Goal: Task Accomplishment & Management: Complete application form

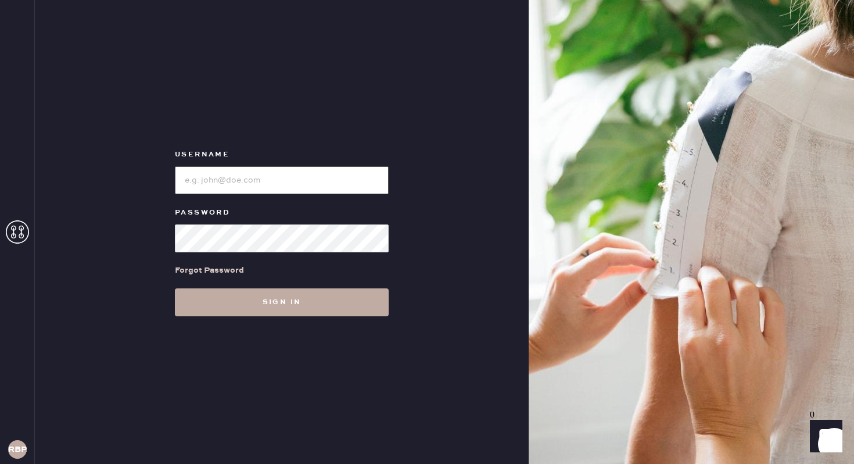
type input "reformationbroadwayplaza"
click at [307, 304] on button "Sign in" at bounding box center [282, 302] width 214 height 28
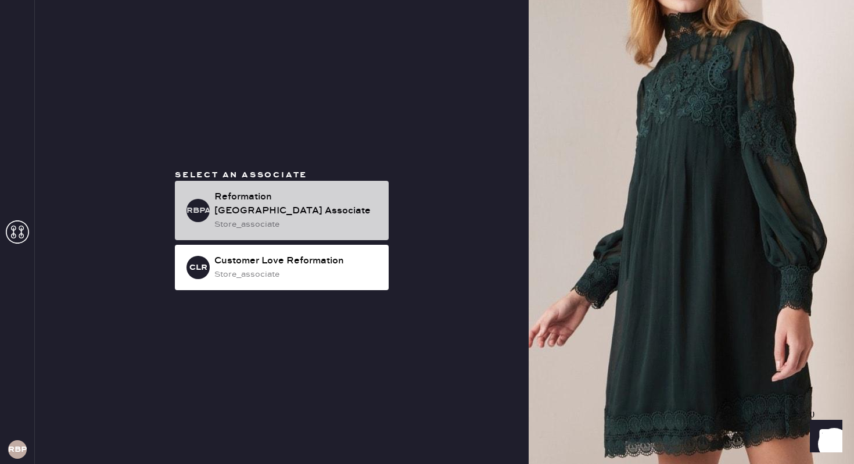
click at [254, 205] on div "Reformation [GEOGRAPHIC_DATA] Associate" at bounding box center [296, 204] width 165 height 28
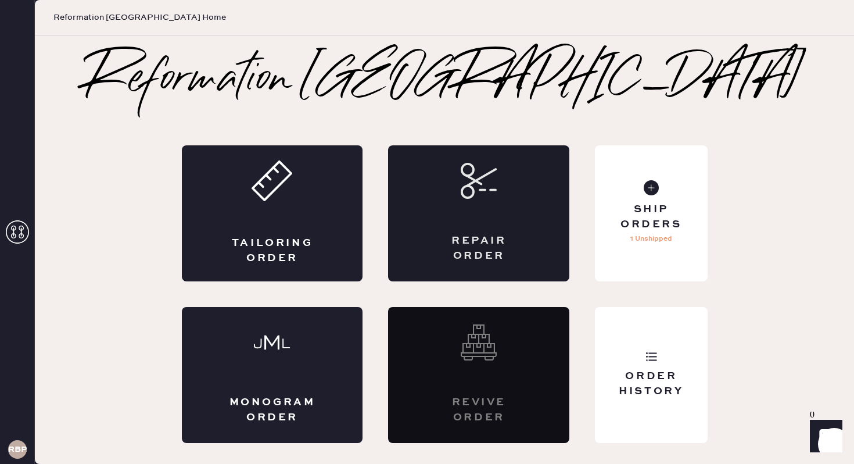
click at [439, 227] on div "Repair Order" at bounding box center [478, 213] width 181 height 136
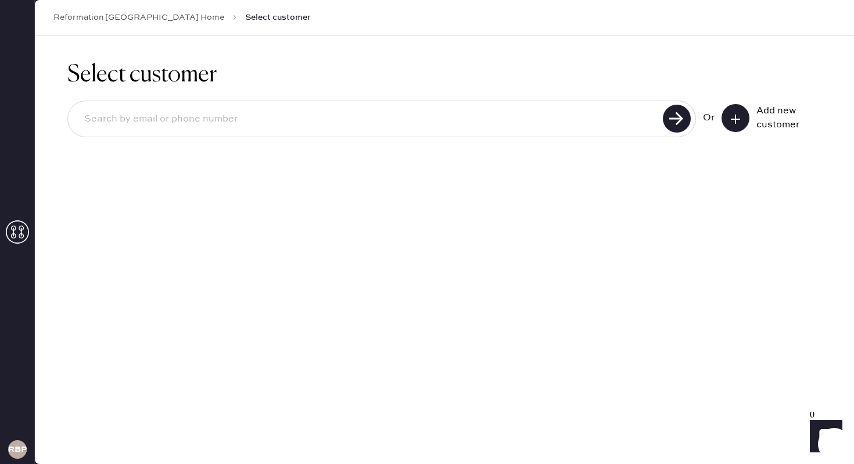
click at [747, 106] on div "Add new customer" at bounding box center [772, 118] width 100 height 28
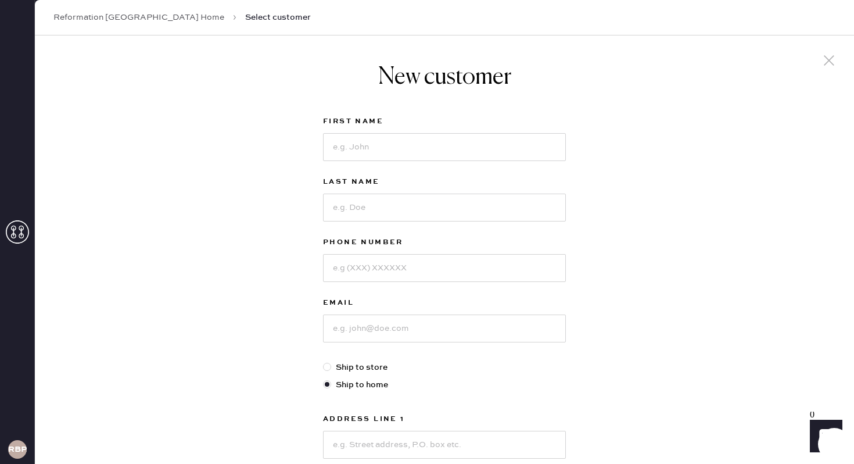
click at [745, 110] on div "New customer First Name Last Name Phone Number Email Ship to store Ship to home…" at bounding box center [444, 395] width 819 height 720
click at [469, 148] on input at bounding box center [444, 147] width 243 height 28
type input "abby"
click at [426, 206] on input at bounding box center [444, 207] width 243 height 28
type input "[PERSON_NAME]"
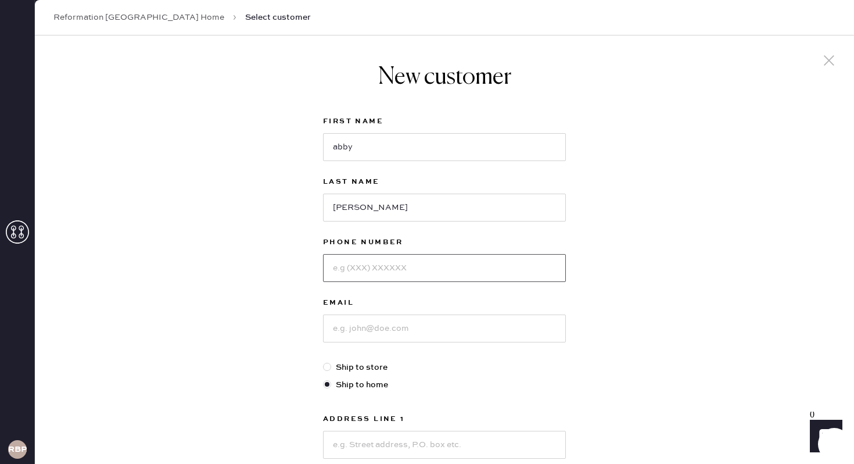
click at [421, 268] on input at bounding box center [444, 268] width 243 height 28
click at [342, 338] on input at bounding box center [444, 328] width 243 height 28
type input "[PERSON_NAME][EMAIL_ADDRESS][PERSON_NAME][DOMAIN_NAME]"
click at [402, 264] on input at bounding box center [444, 268] width 243 height 28
type input "2814675597"
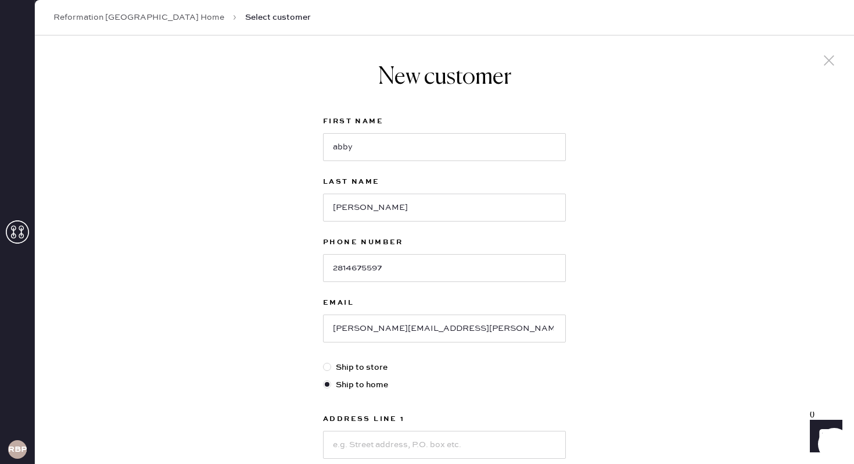
click at [629, 241] on div "New customer First Name [PERSON_NAME] Last Name [PERSON_NAME] Phone Number [PHO…" at bounding box center [444, 395] width 819 height 720
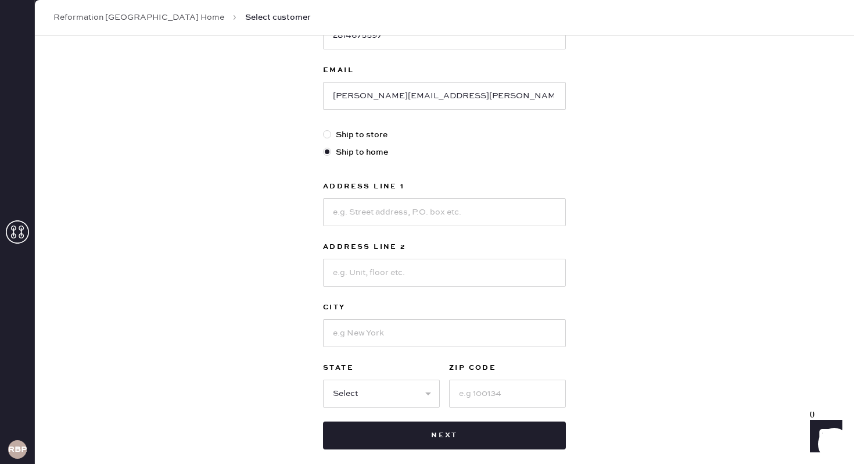
scroll to position [256, 0]
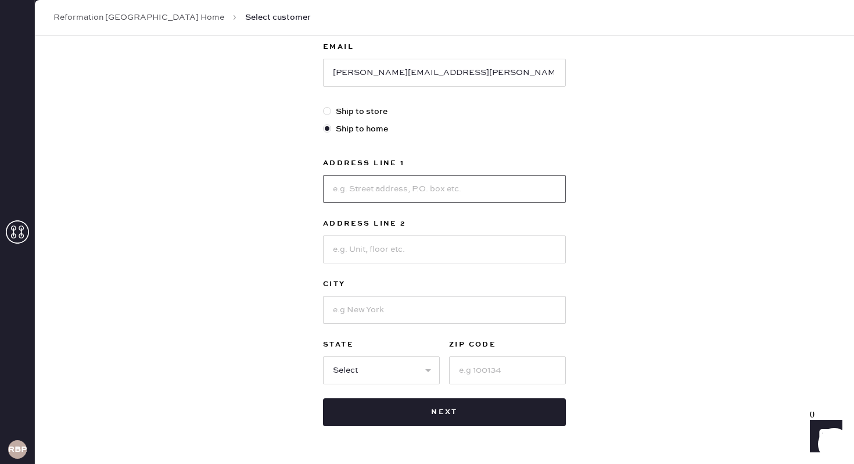
click at [534, 191] on input at bounding box center [444, 189] width 243 height 28
type input "[STREET_ADDRESS]"
click at [493, 237] on input at bounding box center [444, 249] width 243 height 28
type input "unit 3209"
click at [397, 307] on input at bounding box center [444, 310] width 243 height 28
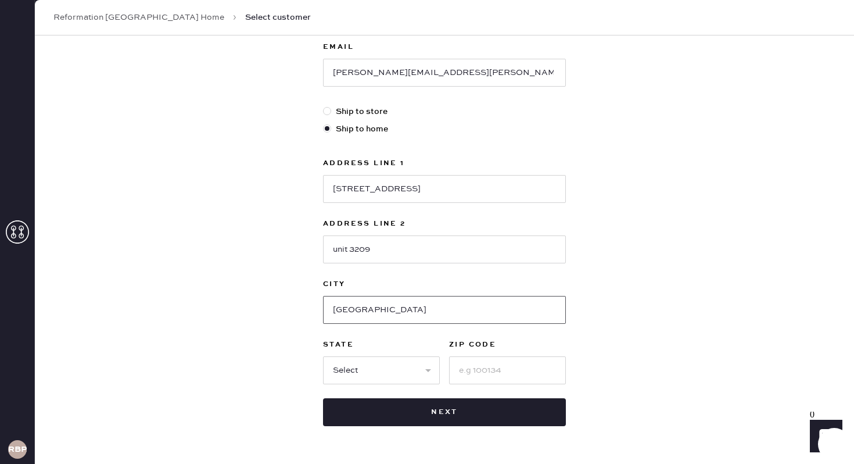
type input "[GEOGRAPHIC_DATA]"
click at [389, 374] on select "Select AK AL AR AZ CA CO CT [GEOGRAPHIC_DATA] DE FL [GEOGRAPHIC_DATA] HI [GEOGR…" at bounding box center [381, 370] width 117 height 28
select select "CA"
click at [478, 376] on input at bounding box center [507, 370] width 117 height 28
type input "94612"
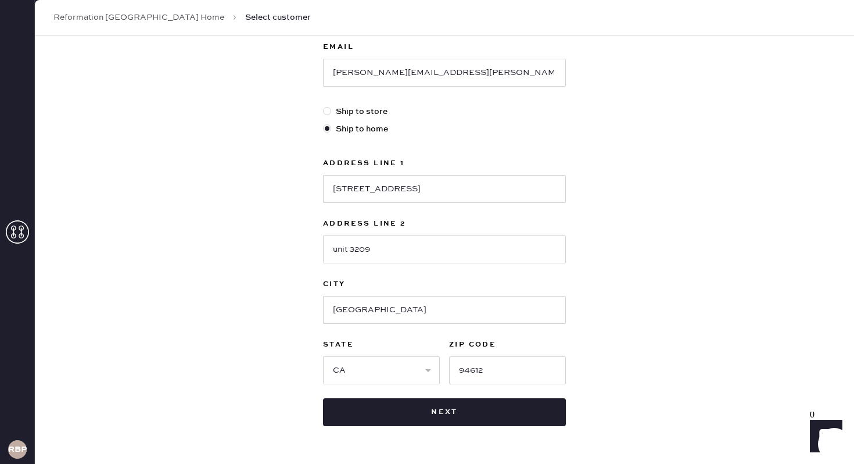
click at [675, 305] on div "New customer First Name [PERSON_NAME] Last Name [PERSON_NAME] Phone Number [PHO…" at bounding box center [444, 140] width 819 height 720
click at [684, 328] on div "New customer First Name [PERSON_NAME] Last Name [PERSON_NAME] Phone Number [PHO…" at bounding box center [444, 140] width 819 height 720
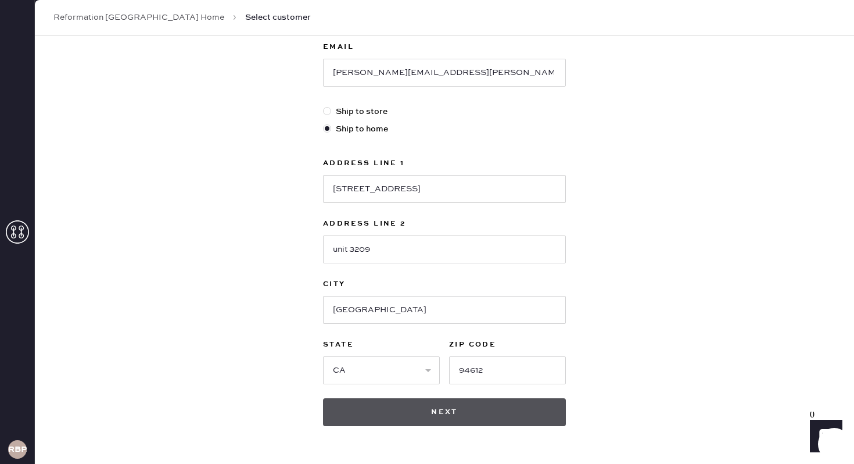
click at [539, 421] on button "Next" at bounding box center [444, 412] width 243 height 28
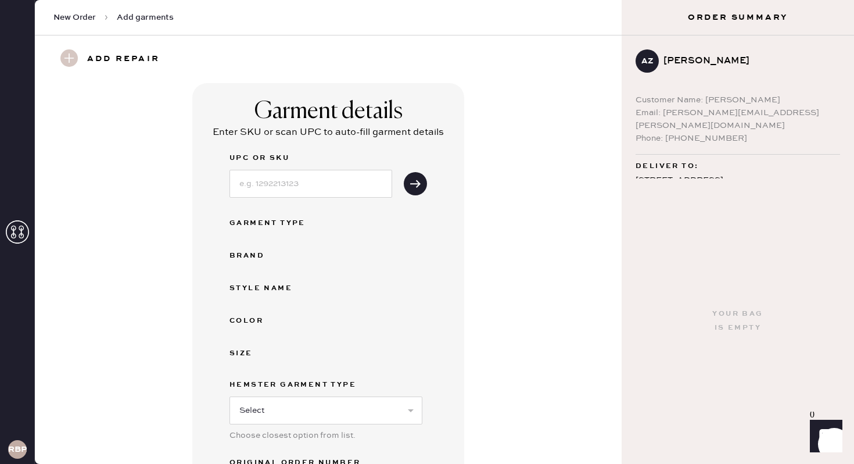
drag, startPoint x: 510, startPoint y: 177, endPoint x: 510, endPoint y: 169, distance: 8.1
click at [510, 178] on div "Garment details Enter SKU or scan UPC to auto-fill garment details UPC or SKU G…" at bounding box center [328, 313] width 545 height 461
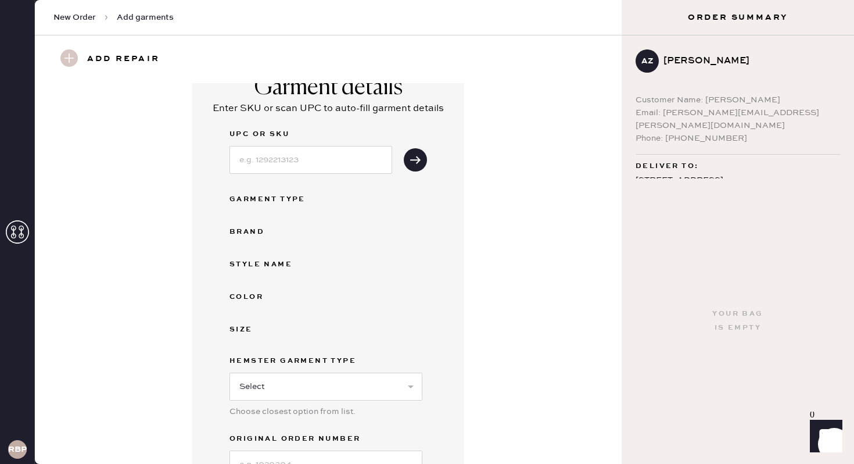
scroll to position [23, 0]
click at [245, 171] on input at bounding box center [310, 160] width 163 height 28
drag, startPoint x: 503, startPoint y: 285, endPoint x: 547, endPoint y: 246, distance: 58.4
click at [503, 285] on div "Garment details Enter SKU or scan UPC to auto-fill garment details UPC or SKU G…" at bounding box center [328, 290] width 545 height 461
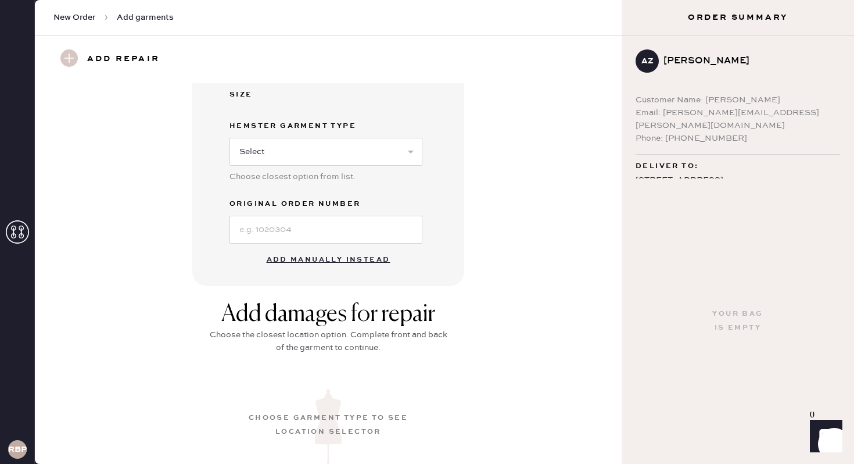
scroll to position [279, 0]
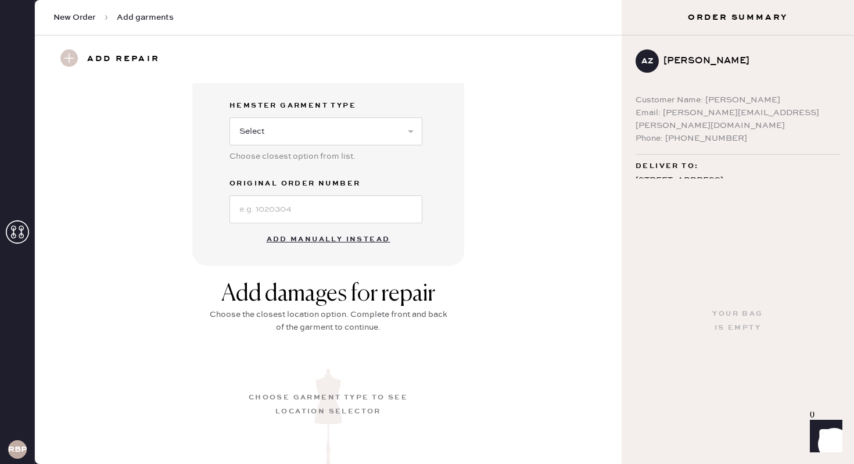
click at [375, 239] on button "Add manually instead" at bounding box center [329, 239] width 138 height 23
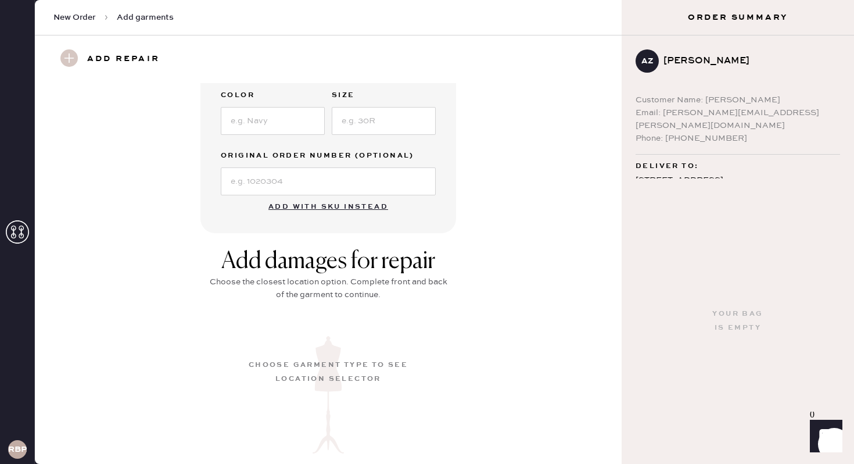
scroll to position [253, 0]
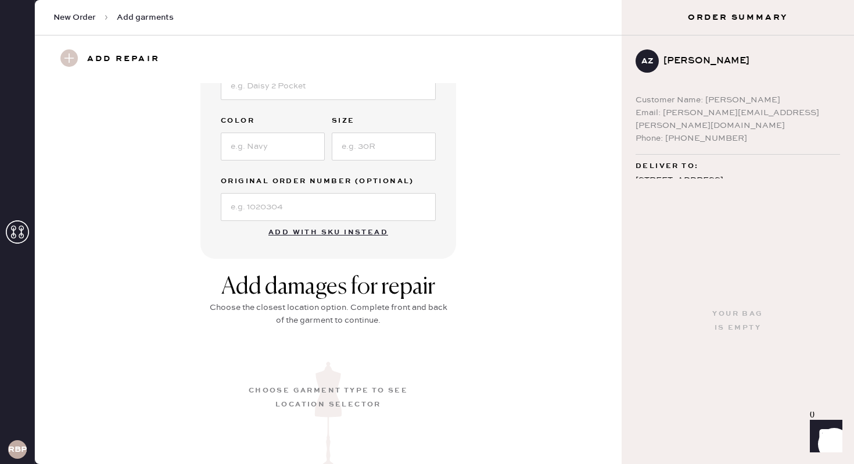
click at [557, 211] on div "Garment details Garment Type Select Basic Skirt Jeans Leggings Pants Shorts Bas…" at bounding box center [328, 44] width 545 height 429
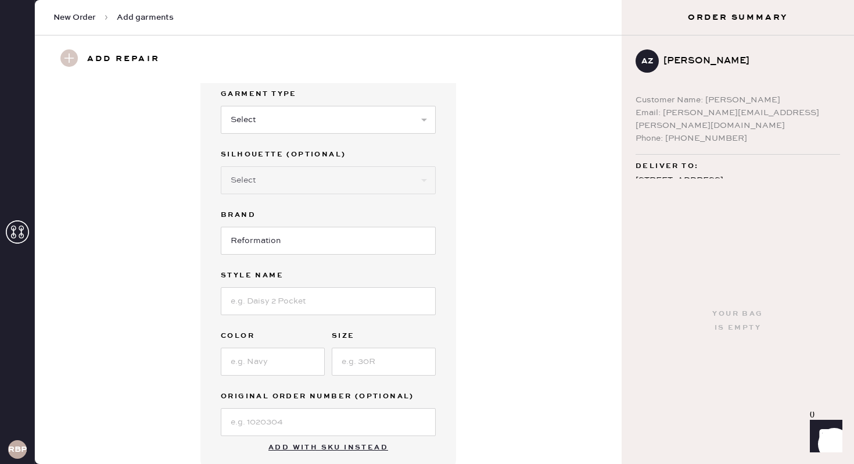
scroll to position [0, 0]
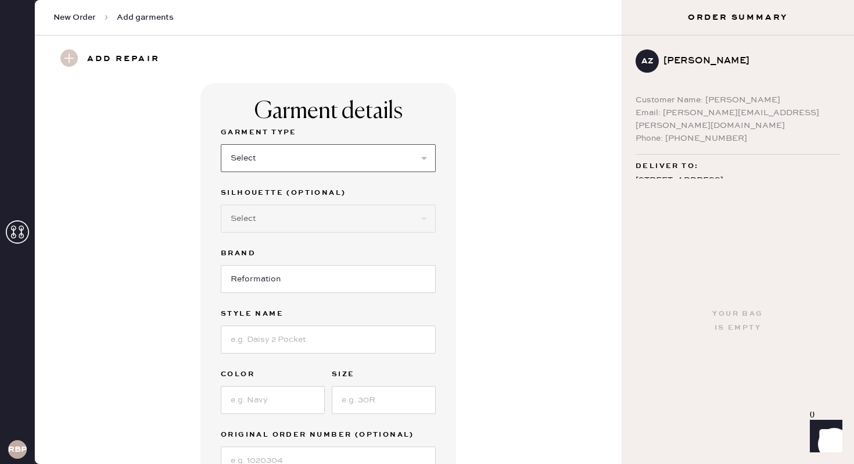
click at [305, 170] on select "Select Basic Skirt Jeans Leggings Pants Shorts Basic Sleeved Dress Basic Sleeve…" at bounding box center [328, 158] width 215 height 28
select select "5"
click at [533, 373] on div "Garment details Garment Type Select Basic Skirt Jeans Leggings Pants Shorts Bas…" at bounding box center [328, 297] width 545 height 429
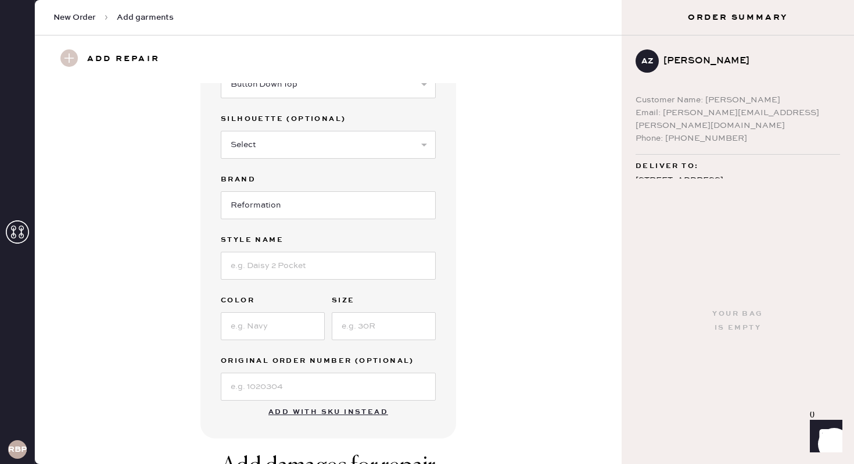
scroll to position [116, 0]
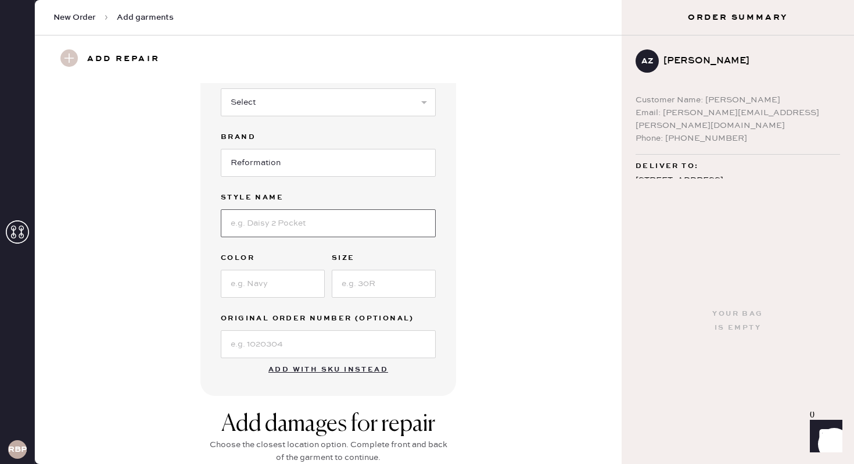
click at [264, 218] on input at bounding box center [328, 223] width 215 height 28
type input "Minette Top"
click at [242, 286] on input at bounding box center [273, 284] width 104 height 28
type input "blk"
click at [352, 287] on input at bounding box center [384, 284] width 104 height 28
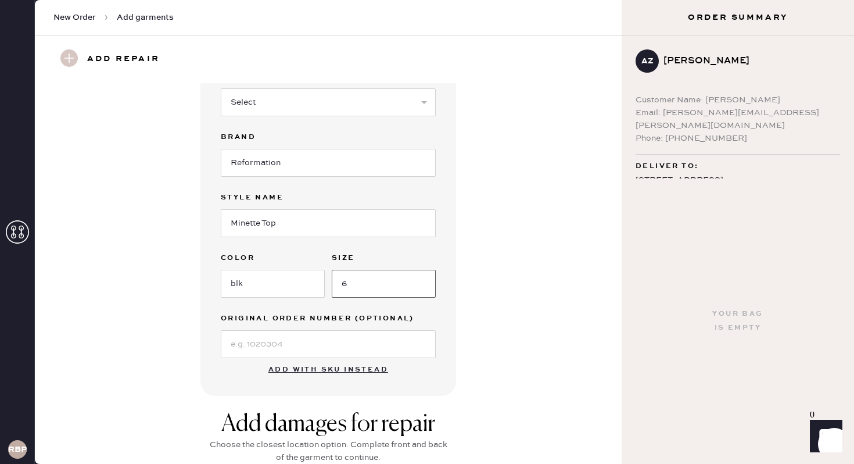
type input "6"
click at [316, 346] on input at bounding box center [328, 344] width 215 height 28
type input "S19522074"
click at [571, 333] on div "Garment details Garment Type Select Basic Skirt Jeans Leggings Pants Shorts Bas…" at bounding box center [328, 181] width 545 height 429
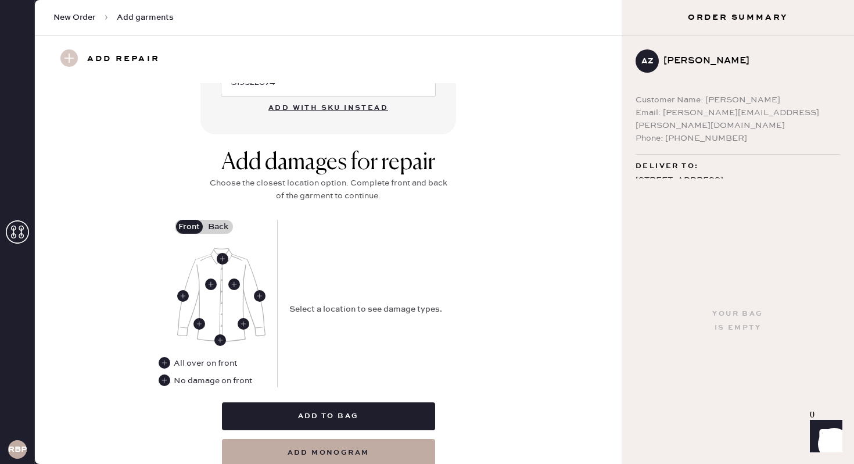
scroll to position [395, 0]
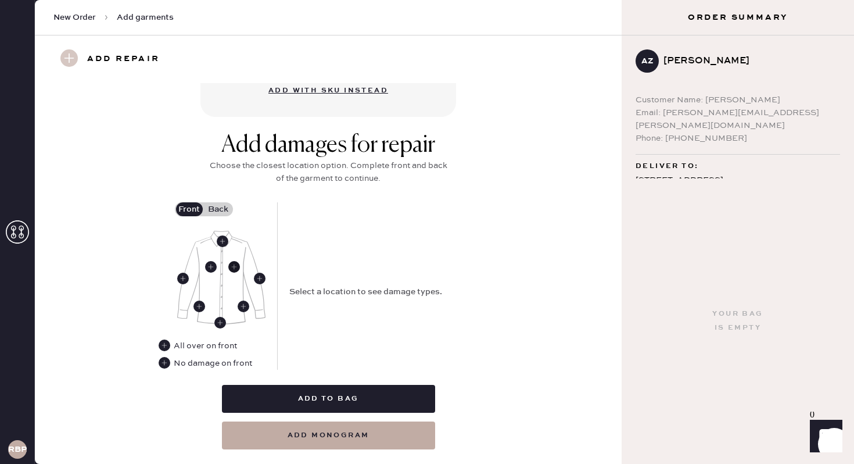
click at [230, 267] on use at bounding box center [234, 267] width 12 height 12
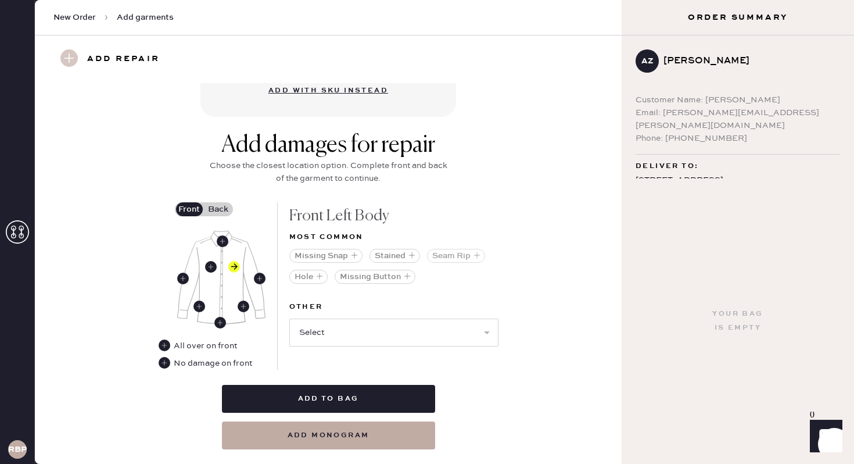
click at [457, 259] on button "Seam Rip" at bounding box center [456, 256] width 58 height 14
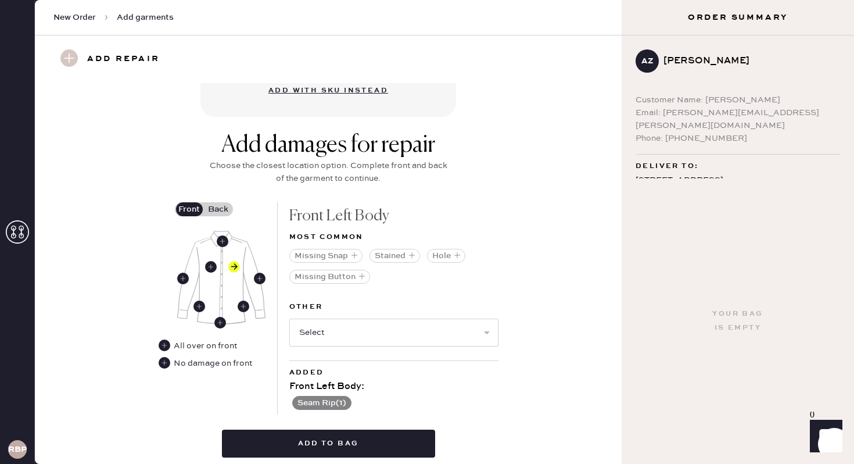
click at [218, 207] on label "Back" at bounding box center [218, 209] width 29 height 14
click at [218, 209] on input "Back" at bounding box center [218, 209] width 0 height 0
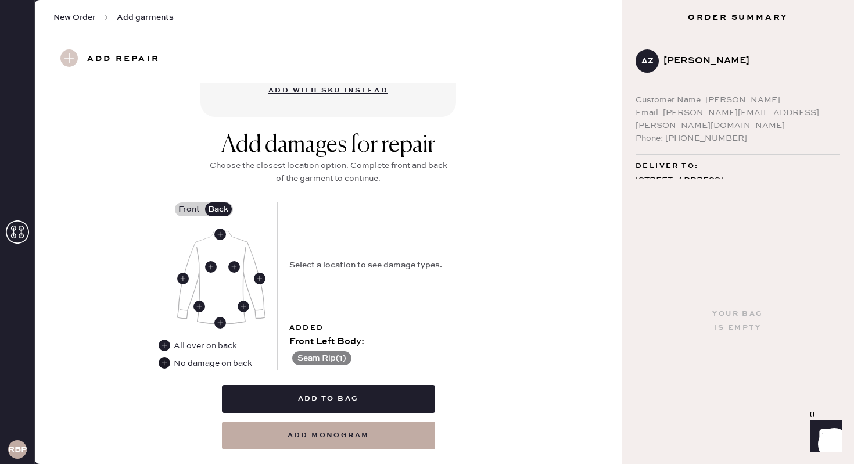
click at [167, 364] on use at bounding box center [165, 363] width 12 height 12
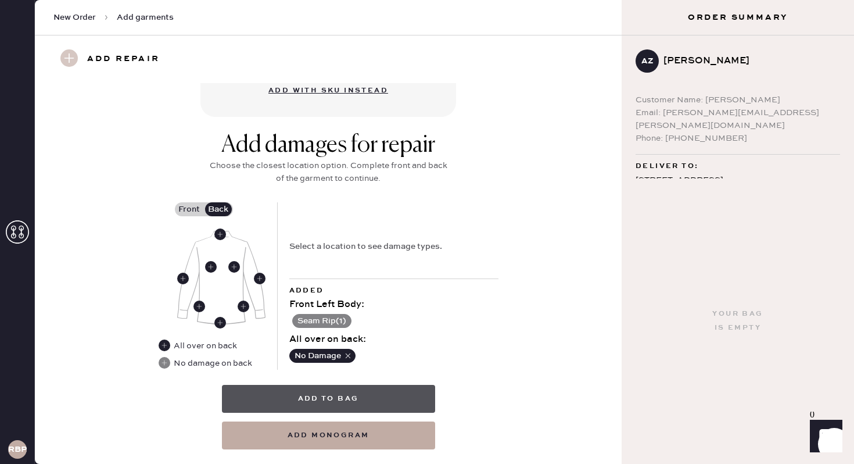
click at [353, 399] on button "Add to bag" at bounding box center [328, 399] width 213 height 28
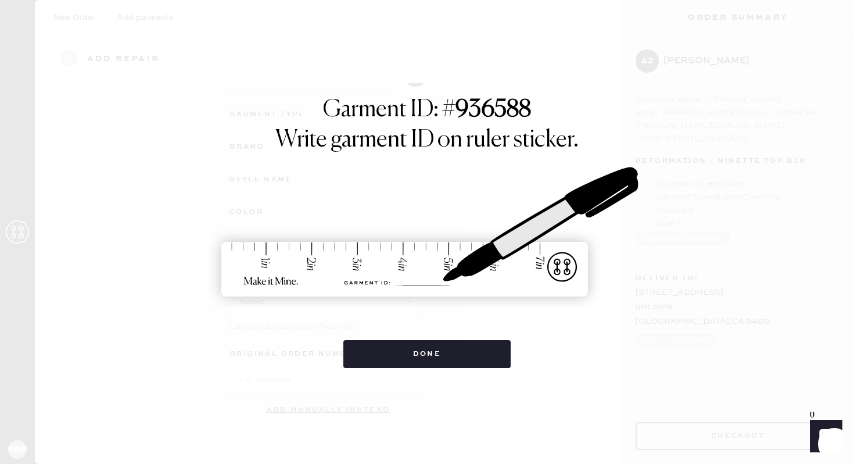
scroll to position [108, 0]
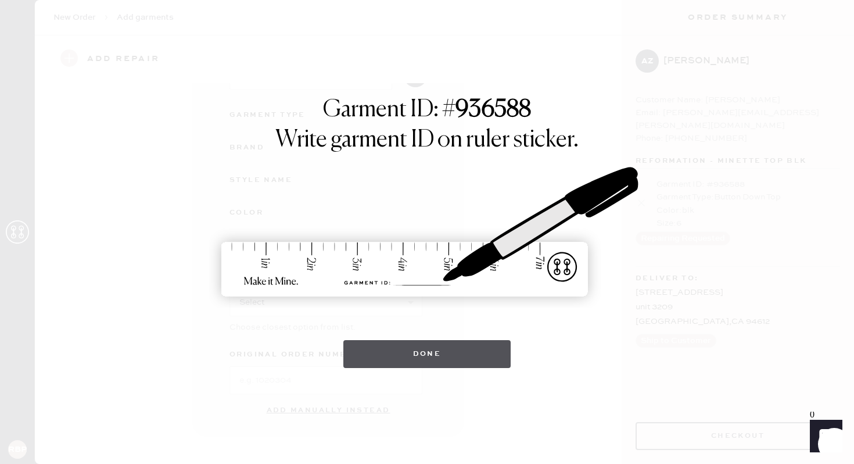
click at [448, 350] on button "Done" at bounding box center [427, 354] width 168 height 28
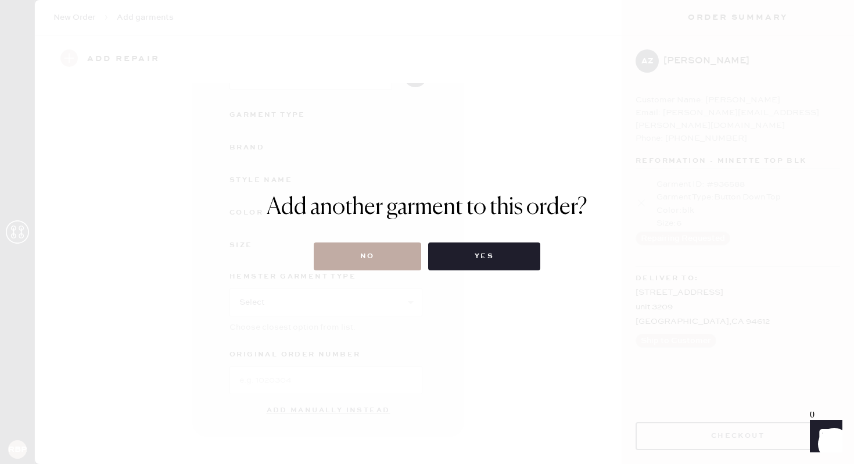
click at [349, 253] on button "No" at bounding box center [367, 256] width 107 height 28
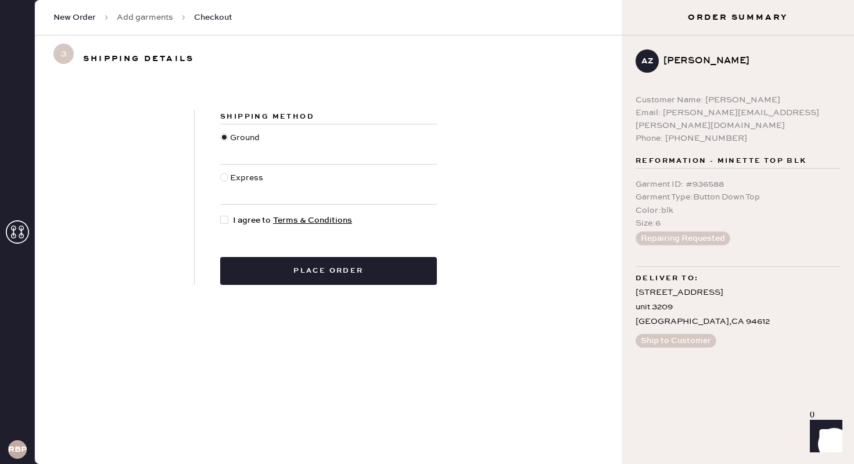
click at [226, 216] on div at bounding box center [224, 220] width 8 height 8
click at [221, 214] on input "I agree to Terms & Conditions" at bounding box center [220, 214] width 1 height 1
checkbox input "true"
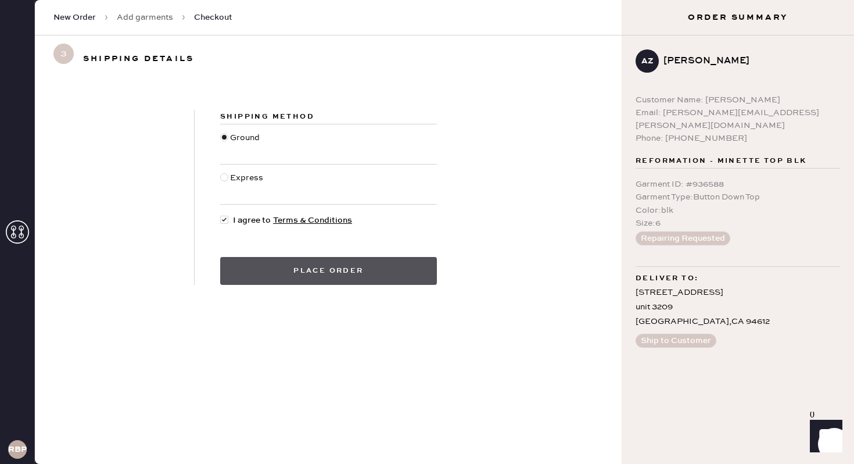
click at [252, 272] on button "Place order" at bounding box center [328, 271] width 217 height 28
